Goal: Task Accomplishment & Management: Use online tool/utility

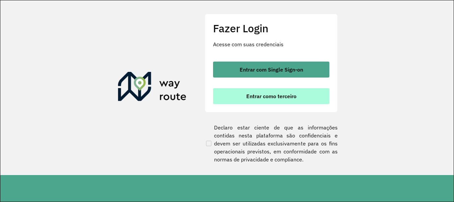
click at [270, 95] on span "Entrar como terceiro" at bounding box center [272, 95] width 50 height 5
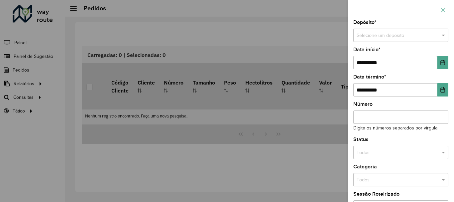
click at [448, 7] on button "button" at bounding box center [443, 10] width 11 height 11
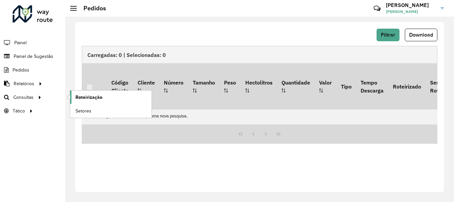
click at [105, 98] on link "Roteirização" at bounding box center [111, 96] width 82 height 13
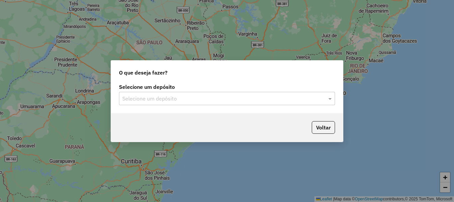
click at [341, 7] on div "O que deseja fazer? Selecione um depósito Selecione um depósito Voltar" at bounding box center [227, 101] width 454 height 202
click at [187, 101] on input "text" at bounding box center [220, 99] width 196 height 8
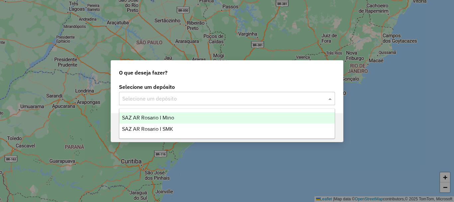
click at [168, 119] on span "SAZ AR Rosario I Mino" at bounding box center [148, 118] width 52 height 6
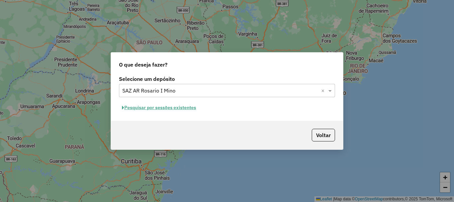
click at [181, 110] on button "Pesquisar por sessões existentes" at bounding box center [159, 107] width 80 height 10
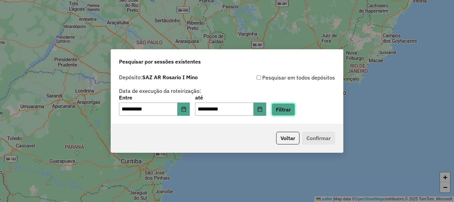
click at [289, 109] on button "Filtrar" at bounding box center [284, 109] width 24 height 13
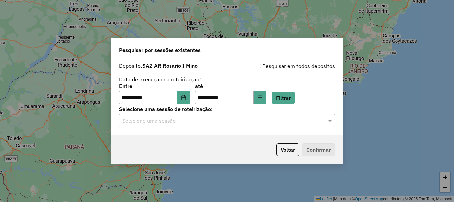
click at [178, 121] on input "text" at bounding box center [220, 121] width 196 height 8
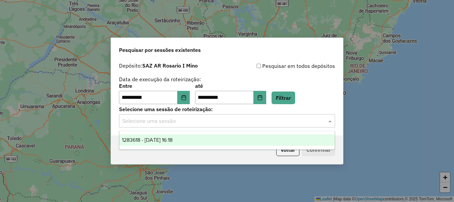
click at [165, 139] on span "1283618 - 27/09/2025 16:18" at bounding box center [147, 140] width 51 height 6
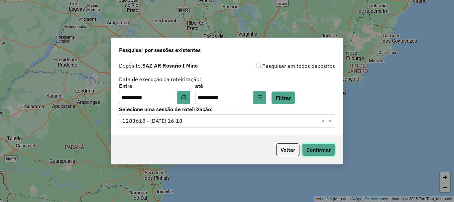
click at [317, 150] on button "Confirmar" at bounding box center [318, 149] width 33 height 13
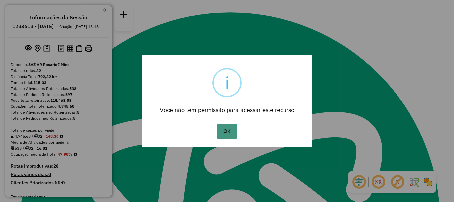
click at [229, 129] on button "OK" at bounding box center [227, 131] width 20 height 15
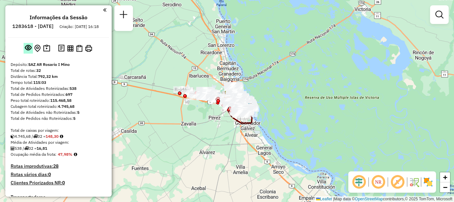
click at [26, 51] on em at bounding box center [28, 47] width 7 height 7
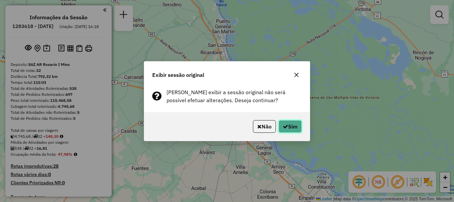
click at [296, 128] on button "Sim" at bounding box center [290, 126] width 23 height 13
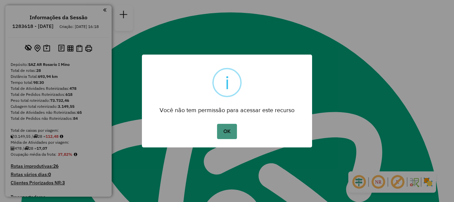
click at [229, 130] on button "OK" at bounding box center [227, 131] width 20 height 15
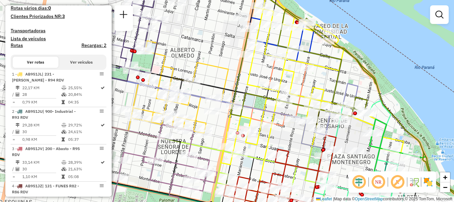
scroll to position [133, 0]
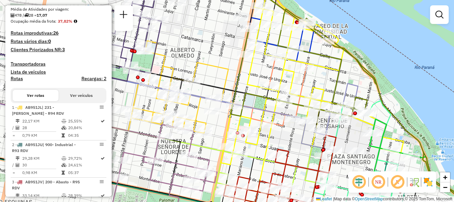
click at [81, 101] on button "Ver veículos" at bounding box center [82, 95] width 46 height 11
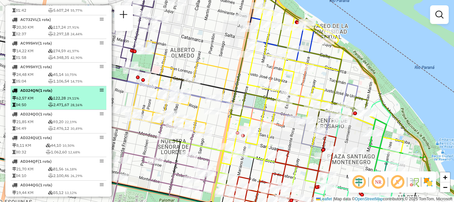
scroll to position [449, 0]
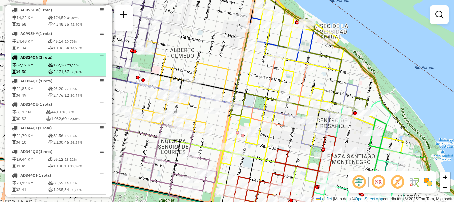
click at [62, 155] on div "AD344QG (1 Rota)" at bounding box center [47, 152] width 71 height 6
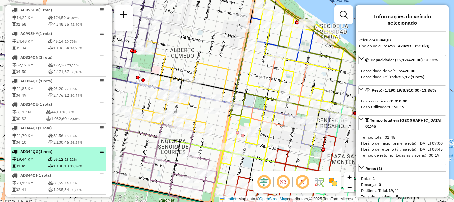
click at [100, 155] on div "AD344QG (1 Rota)" at bounding box center [58, 152] width 93 height 6
click at [104, 157] on li "AD344QG (1 Rota) 19,44 KM 55,12 13,12% 01:45 1.190,19 13,36%" at bounding box center [59, 159] width 96 height 24
click at [101, 155] on div "AD344QG (1 Rota)" at bounding box center [58, 152] width 93 height 6
click at [100, 153] on em at bounding box center [102, 151] width 4 height 4
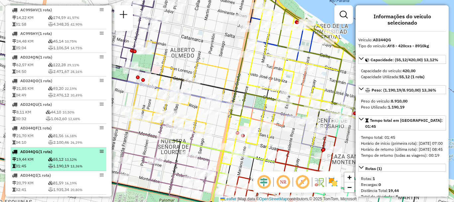
click at [100, 153] on em at bounding box center [102, 151] width 4 height 4
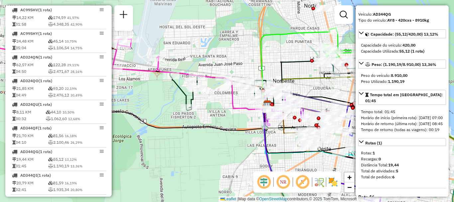
scroll to position [0, 0]
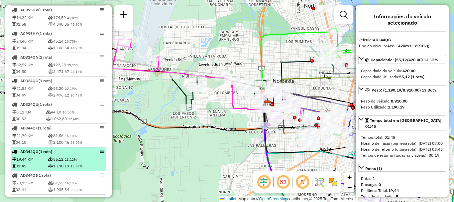
click at [66, 163] on td "55,12 13,12%" at bounding box center [76, 159] width 57 height 7
click at [66, 162] on span "13,12%" at bounding box center [71, 159] width 12 height 4
click at [67, 162] on span "13,12%" at bounding box center [71, 159] width 12 height 4
click at [72, 162] on span "13,12%" at bounding box center [71, 159] width 12 height 4
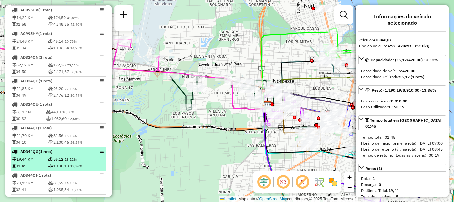
click at [72, 162] on span "13,12%" at bounding box center [71, 159] width 12 height 4
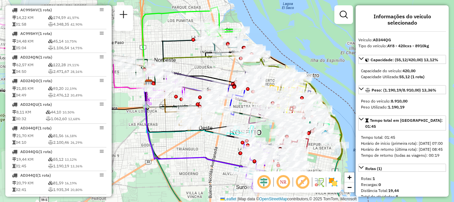
drag, startPoint x: 240, startPoint y: 157, endPoint x: 119, endPoint y: 137, distance: 122.8
click at [119, 137] on div "Janela de atendimento Grade de atendimento Capacidade Transportadoras Veículos …" at bounding box center [227, 101] width 454 height 202
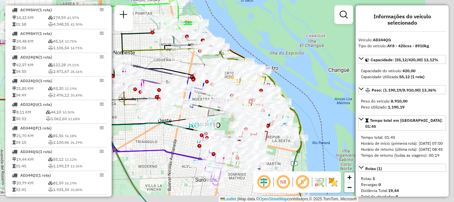
drag, startPoint x: 190, startPoint y: 142, endPoint x: 132, endPoint y: 133, distance: 58.3
click at [148, 131] on div "Janela de atendimento Grade de atendimento Capacidade Transportadoras Veículos …" at bounding box center [227, 101] width 454 height 202
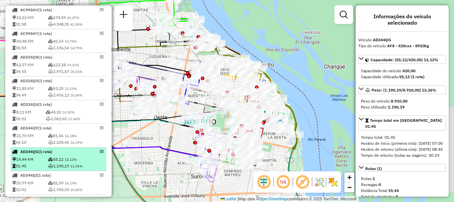
click at [51, 161] on icon at bounding box center [50, 159] width 5 height 4
drag, startPoint x: 57, startPoint y: 169, endPoint x: 53, endPoint y: 170, distance: 3.7
click at [53, 169] on td "1.190,19 13,36%" at bounding box center [76, 166] width 57 height 7
click at [52, 169] on td "1.190,19 13,36%" at bounding box center [76, 166] width 57 height 7
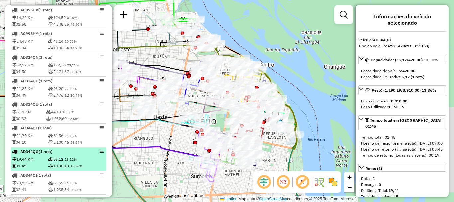
click at [52, 169] on td "1.190,19 13,36%" at bounding box center [76, 166] width 57 height 7
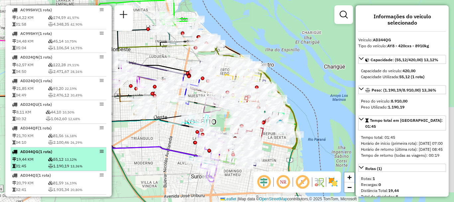
click at [52, 169] on td "1.190,19 13,36%" at bounding box center [76, 166] width 57 height 7
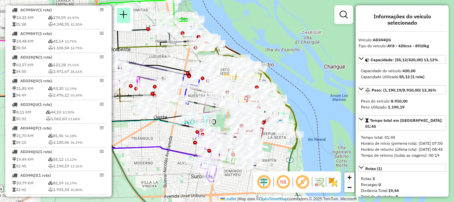
click at [126, 14] on em at bounding box center [124, 15] width 8 height 8
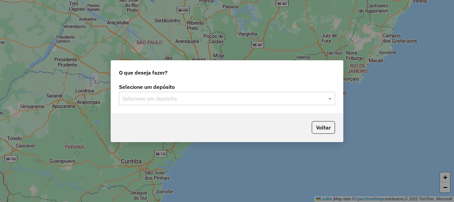
click at [293, 98] on input "text" at bounding box center [220, 99] width 196 height 8
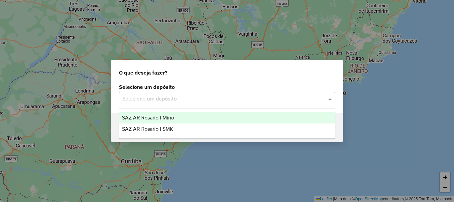
click at [243, 117] on div "SAZ AR Rosario I Mino" at bounding box center [227, 117] width 216 height 11
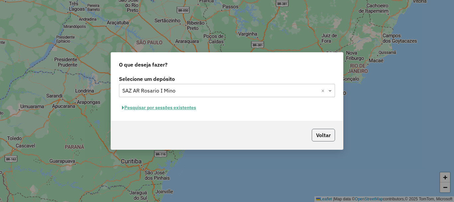
click at [316, 133] on button "Voltar" at bounding box center [323, 135] width 23 height 13
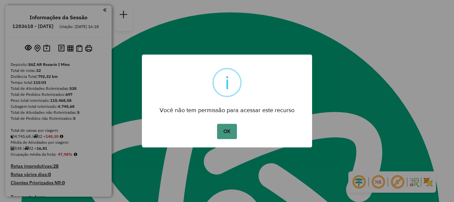
click at [229, 129] on button "OK" at bounding box center [227, 131] width 20 height 15
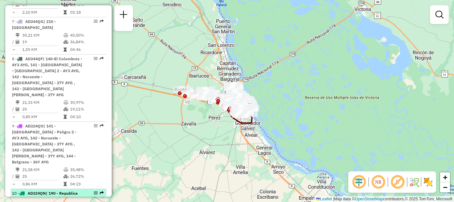
scroll to position [505, 0]
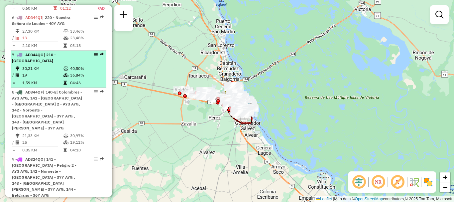
click at [73, 54] on div "7 - AD344QG | 210 - Centro de Rosário - R80 RDV" at bounding box center [47, 58] width 71 height 12
select select "**********"
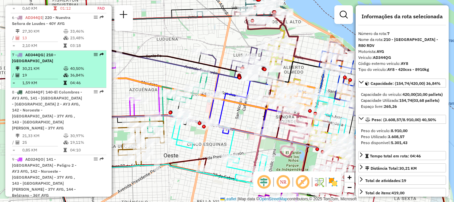
click at [104, 51] on li "7 - AD344QG | 210 - Centro de Rosário - R80 RDV 30,21 KM 40,50% / 19 36,84% = 1…" at bounding box center [59, 69] width 96 height 37
click at [100, 53] on em at bounding box center [102, 55] width 4 height 4
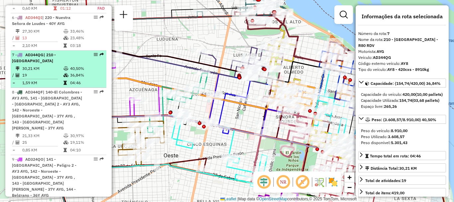
click at [97, 53] on div at bounding box center [94, 55] width 20 height 4
click at [100, 53] on em at bounding box center [102, 55] width 4 height 4
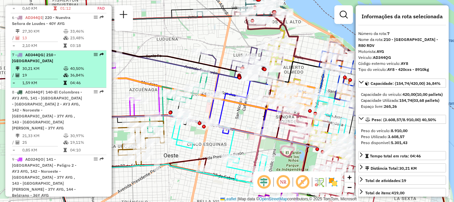
click at [100, 53] on em at bounding box center [102, 55] width 4 height 4
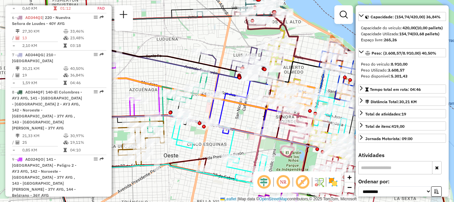
scroll to position [0, 0]
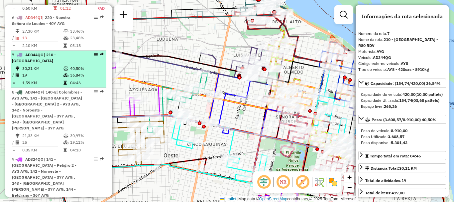
click at [22, 72] on td at bounding box center [18, 75] width 7 height 7
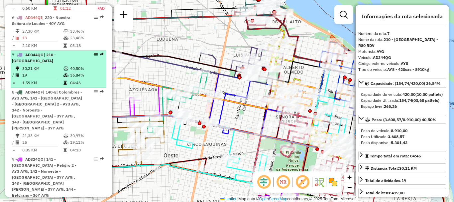
click at [22, 72] on td at bounding box center [18, 75] width 7 height 7
click at [47, 65] on td "30,21 KM" at bounding box center [42, 68] width 41 height 7
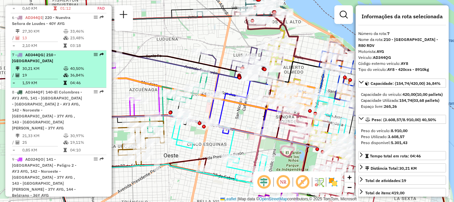
click at [47, 65] on td "30,21 KM" at bounding box center [42, 68] width 41 height 7
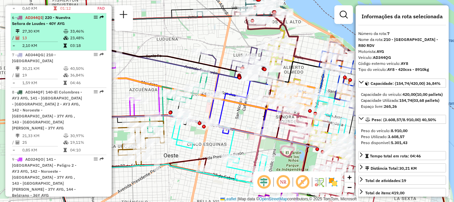
click at [94, 15] on em at bounding box center [96, 17] width 4 height 4
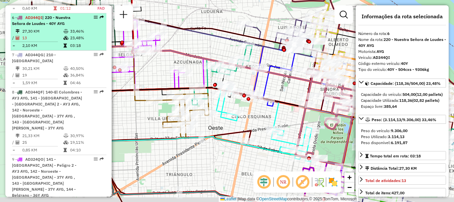
click at [94, 15] on em at bounding box center [96, 17] width 4 height 4
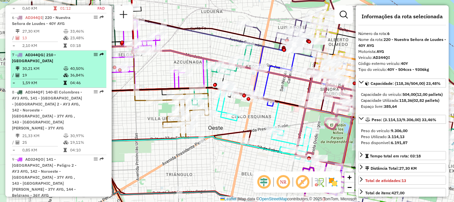
click at [70, 72] on td "36,84%" at bounding box center [87, 75] width 34 height 7
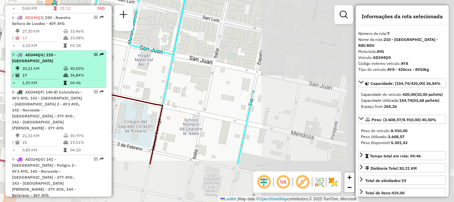
drag, startPoint x: 322, startPoint y: 109, endPoint x: 70, endPoint y: 50, distance: 259.1
click at [70, 53] on hb-router-mapa "Informações da Sessão 1283618 - 27/09/2025 Criação: 26/09/2025 16:18 Depósito: …" at bounding box center [227, 101] width 454 height 202
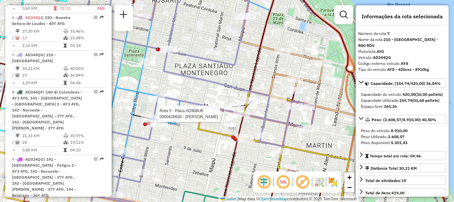
click at [237, 117] on div at bounding box center [242, 113] width 17 height 7
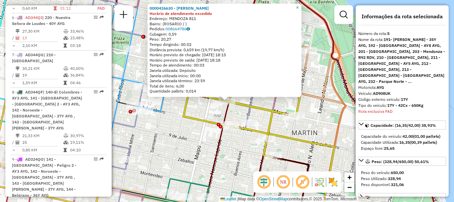
click at [237, 117] on div "Rota 5 - Placa AD908UK 0000426630 - DÖAZ VIVIANA ALEJANDRA 0000426630 - DÖAZ VI…" at bounding box center [227, 101] width 454 height 202
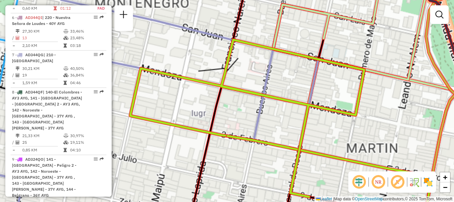
select select "**********"
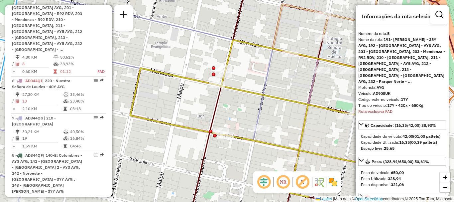
scroll to position [434, 0]
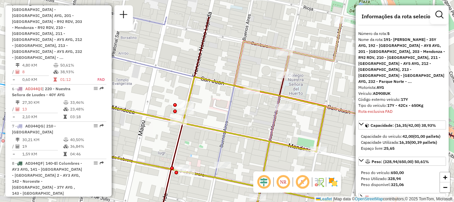
drag, startPoint x: 287, startPoint y: 101, endPoint x: 263, endPoint y: 120, distance: 30.8
click at [263, 120] on div "Janela de atendimento Grade de atendimento Capacidade Transportadoras Veículos …" at bounding box center [227, 101] width 454 height 202
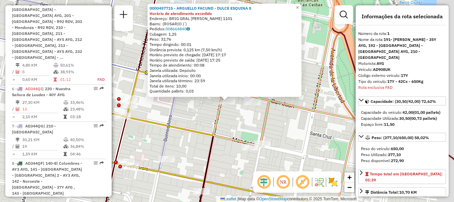
click at [285, 104] on icon at bounding box center [244, 63] width 182 height 166
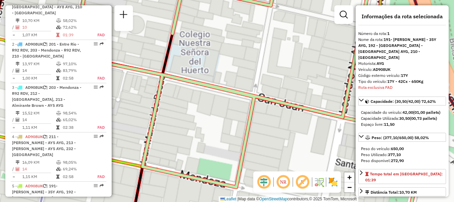
scroll to position [237, 0]
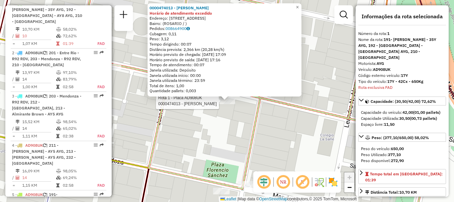
click at [238, 122] on div "Rota 1 - Placa AD908UK 0000474013 - Heidy Díaz Rodriguez 0000474013 - Heidy Día…" at bounding box center [227, 101] width 454 height 202
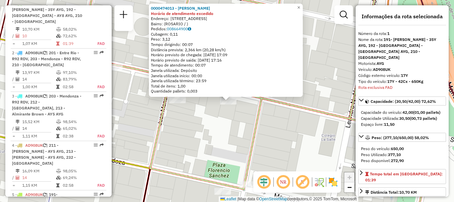
click at [257, 114] on div "0000474013 - Heidy Díaz Rodriguez Horário de atendimento excedido Endereço: San…" at bounding box center [227, 101] width 454 height 202
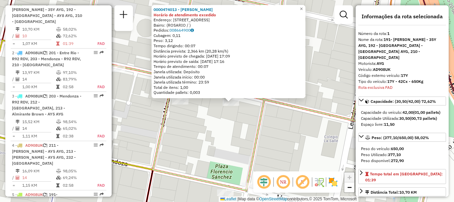
click at [273, 124] on div "0000474013 - Heidy Díaz Rodriguez Horário de atendimento excedido Endereço: San…" at bounding box center [227, 101] width 454 height 202
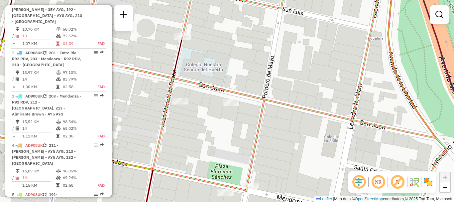
click at [204, 84] on icon at bounding box center [232, 85] width 300 height 211
select select "**********"
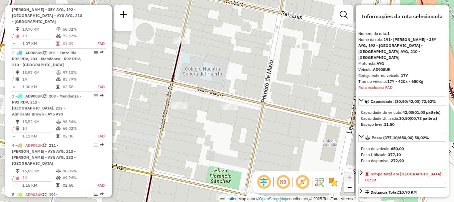
drag, startPoint x: 206, startPoint y: 117, endPoint x: 205, endPoint y: 120, distance: 3.7
click at [205, 120] on div "Janela de atendimento Grade de atendimento Capacidade Transportadoras Veículos …" at bounding box center [227, 101] width 454 height 202
click at [258, 127] on icon at bounding box center [231, 87] width 300 height 215
click at [260, 129] on icon at bounding box center [231, 87] width 300 height 215
click at [259, 130] on icon at bounding box center [231, 87] width 300 height 215
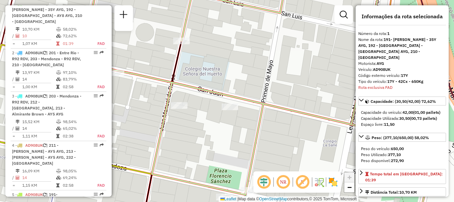
click at [259, 130] on icon at bounding box center [231, 87] width 300 height 215
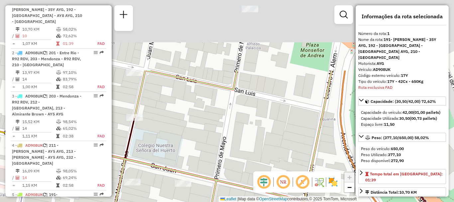
drag, startPoint x: 290, startPoint y: 53, endPoint x: 259, endPoint y: 144, distance: 96.0
click at [259, 144] on div "Janela de atendimento Grade de atendimento Capacidade Transportadoras Veículos …" at bounding box center [227, 101] width 454 height 202
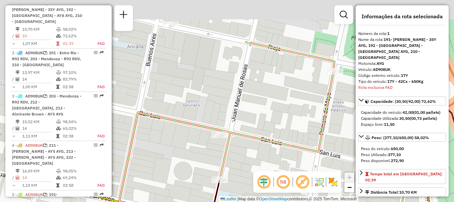
drag, startPoint x: 219, startPoint y: 118, endPoint x: 275, endPoint y: 142, distance: 61.3
click at [302, 181] on hb-router-mapa "Informações da Sessão 1283618 - 27/09/2025 Criação: 26/09/2025 16:18 Depósito: …" at bounding box center [227, 101] width 454 height 202
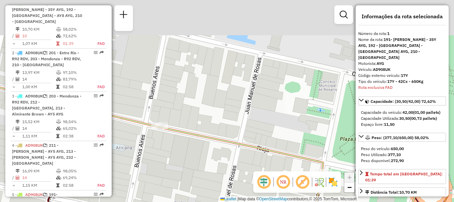
drag, startPoint x: 258, startPoint y: 90, endPoint x: 249, endPoint y: 190, distance: 100.9
click at [249, 190] on div "Janela de atendimento Grade de atendimento Capacidade Transportadoras Veículos …" at bounding box center [227, 101] width 454 height 202
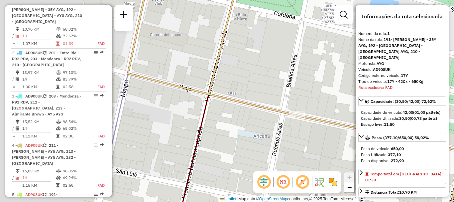
drag, startPoint x: 198, startPoint y: 185, endPoint x: 357, endPoint y: 167, distance: 160.0
click at [357, 167] on hb-router-mapa "Informações da Sessão 1283618 - 27/09/2025 Criação: 26/09/2025 16:18 Depósito: …" at bounding box center [227, 101] width 454 height 202
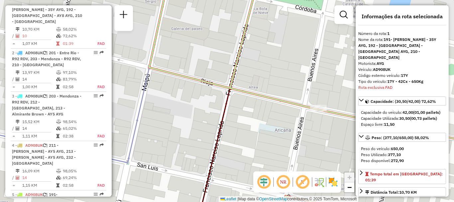
click at [225, 118] on icon at bounding box center [229, 101] width 62 height 242
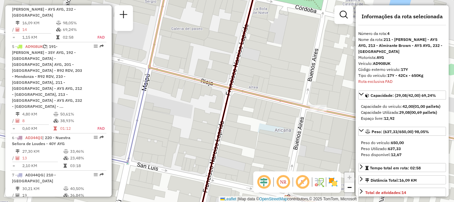
scroll to position [385, 0]
click at [279, 96] on icon at bounding box center [324, 101] width 350 height 242
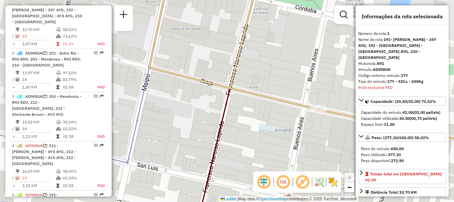
scroll to position [237, 0]
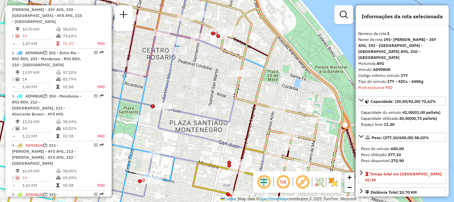
click at [223, 120] on icon at bounding box center [197, 101] width 228 height 242
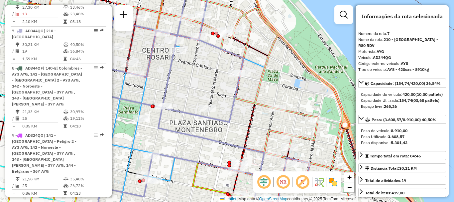
scroll to position [544, 0]
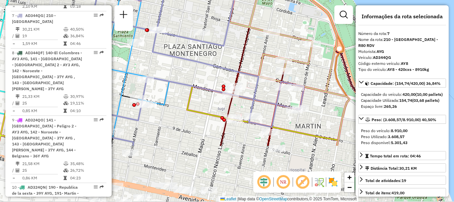
drag, startPoint x: 239, startPoint y: 133, endPoint x: 234, endPoint y: 57, distance: 76.4
click at [234, 57] on div "Janela de atendimento Grade de atendimento Capacidade Transportadoras Veículos …" at bounding box center [227, 101] width 454 height 202
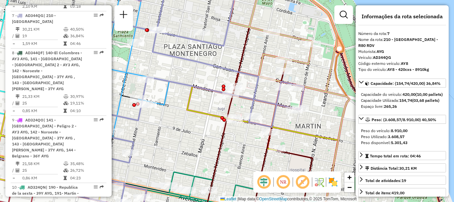
click at [207, 111] on icon at bounding box center [245, 111] width 117 height 79
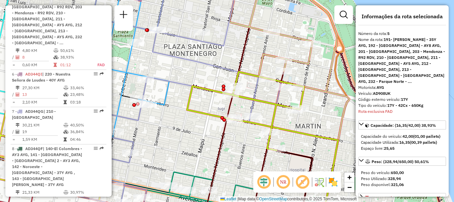
scroll to position [434, 0]
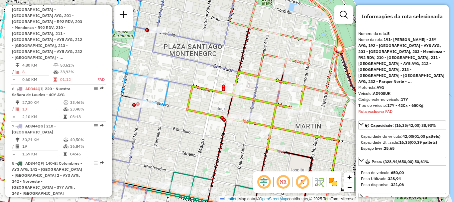
click at [252, 107] on icon at bounding box center [191, 95] width 228 height 230
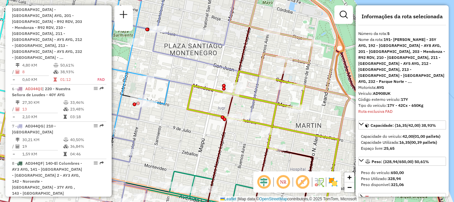
click at [253, 107] on icon at bounding box center [191, 95] width 228 height 230
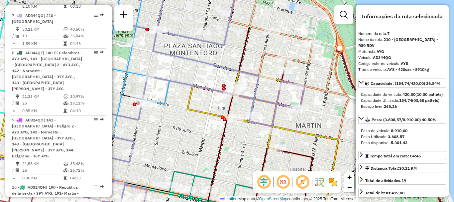
scroll to position [544, 0]
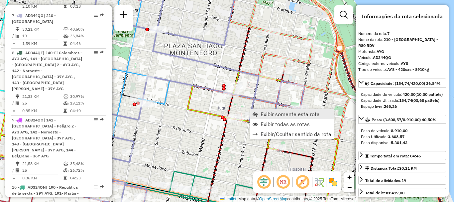
click at [274, 111] on span "Exibir somente esta rota" at bounding box center [290, 113] width 59 height 5
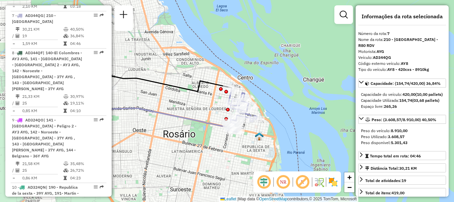
drag, startPoint x: 282, startPoint y: 129, endPoint x: 195, endPoint y: 120, distance: 87.9
click at [195, 120] on icon at bounding box center [158, 108] width 160 height 45
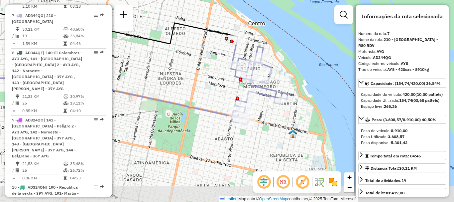
drag, startPoint x: 231, startPoint y: 130, endPoint x: 219, endPoint y: 94, distance: 38.1
click at [219, 94] on div "Janela de atendimento Grade de atendimento Capacidade Transportadoras Veículos …" at bounding box center [227, 101] width 454 height 202
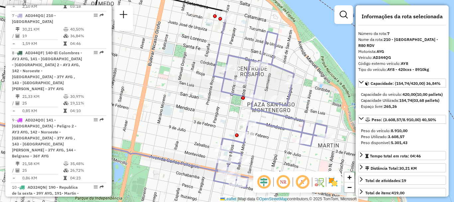
drag, startPoint x: 224, startPoint y: 93, endPoint x: 192, endPoint y: 110, distance: 36.0
click at [192, 110] on div "Janela de atendimento Grade de atendimento Capacidade Transportadoras Veículos …" at bounding box center [227, 101] width 454 height 202
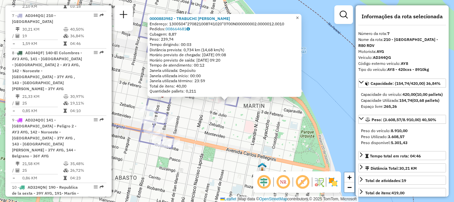
click at [299, 18] on span "×" at bounding box center [297, 18] width 3 height 6
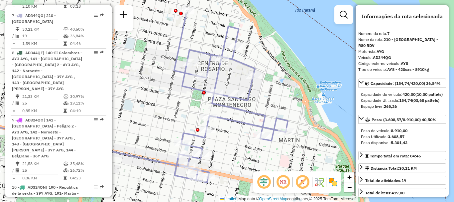
drag, startPoint x: 233, startPoint y: 135, endPoint x: 268, endPoint y: 169, distance: 49.2
click at [268, 169] on div "Janela de atendimento Grade de atendimento Capacidade Transportadoras Veículos …" at bounding box center [227, 101] width 454 height 202
